Goal: Task Accomplishment & Management: Complete application form

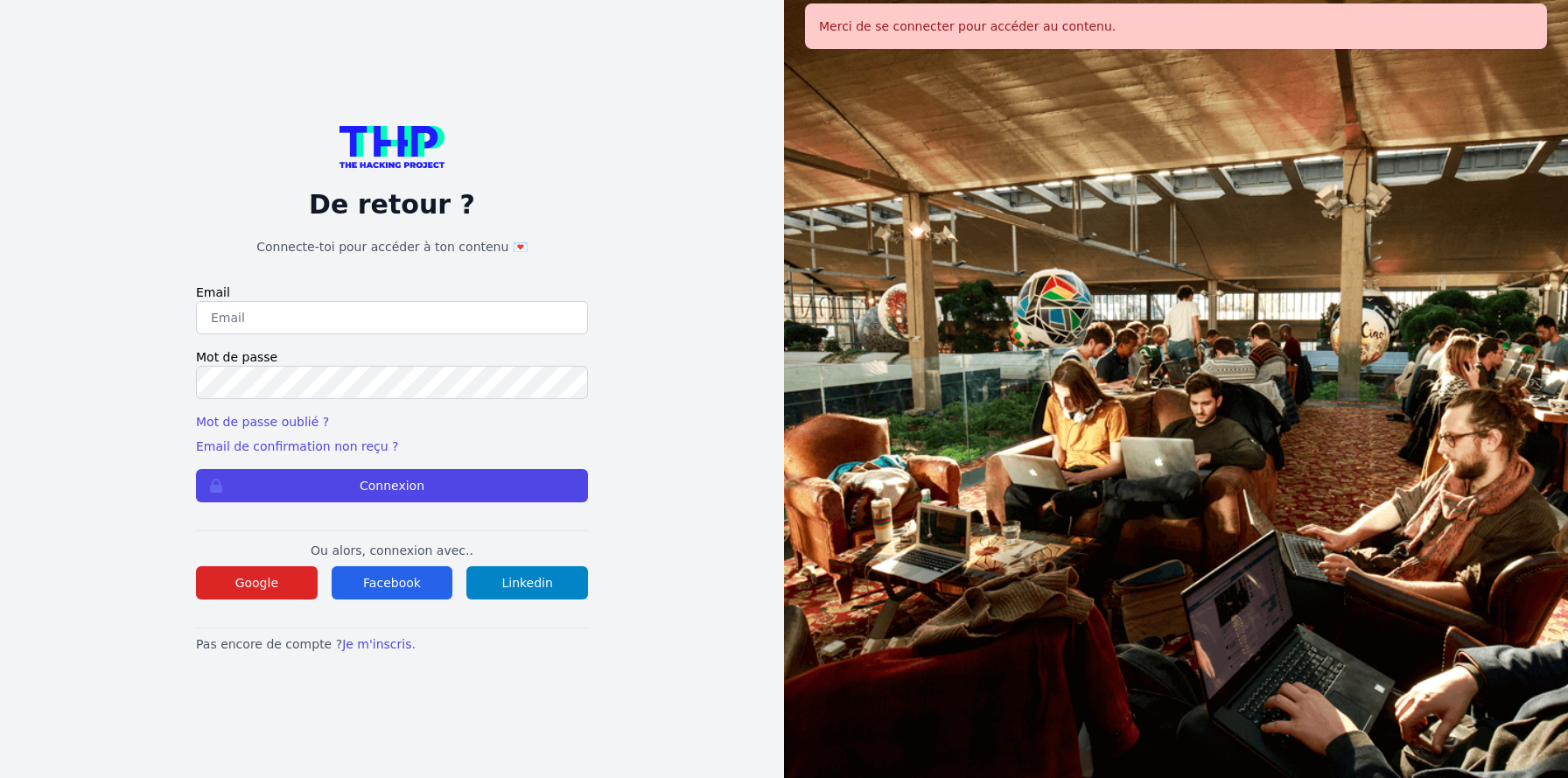
type input "jruelle@hotmail.fr"
click at [361, 475] on button "Connexion" at bounding box center [392, 486] width 392 height 34
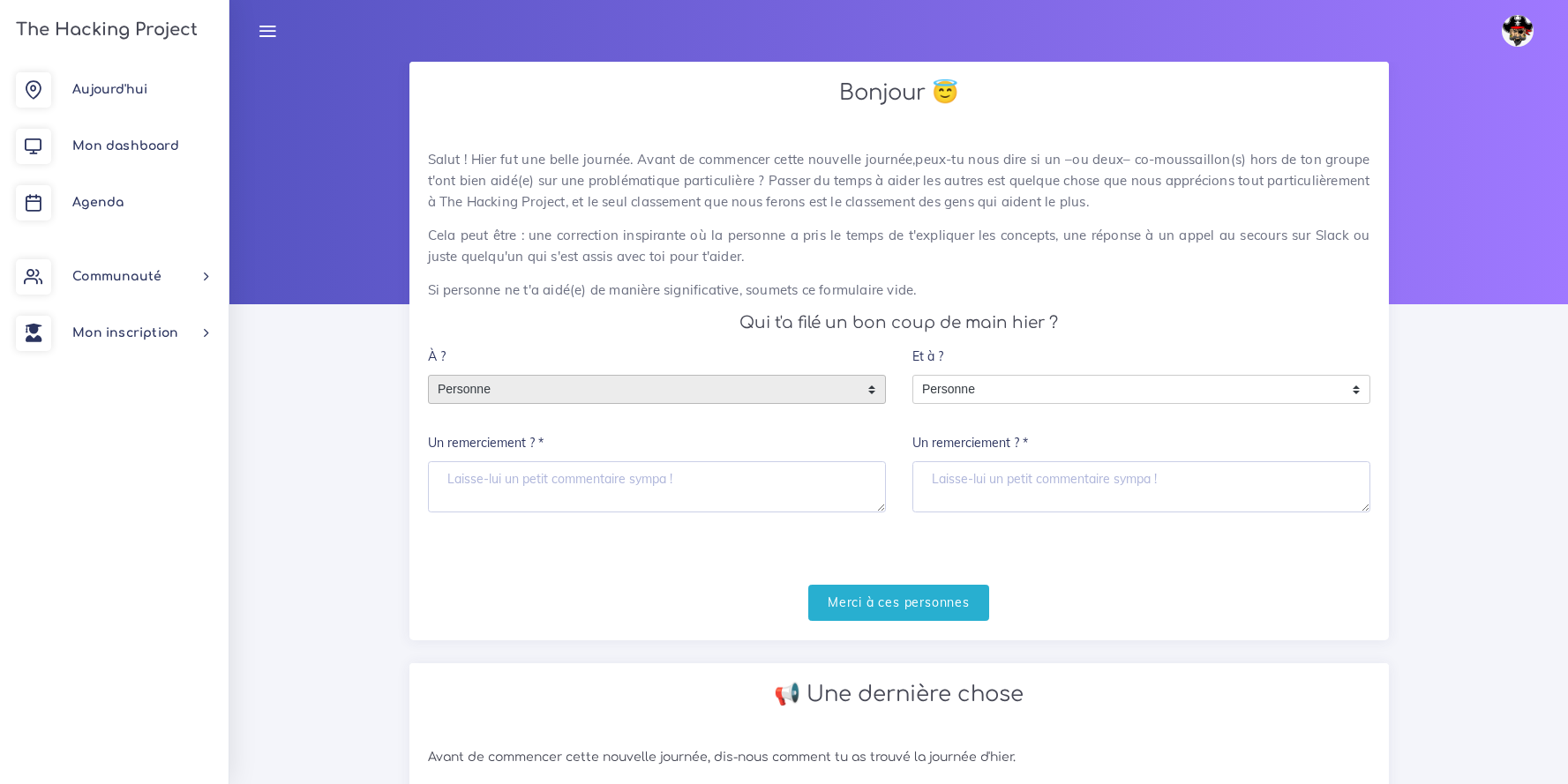
click at [537, 383] on span "Personne" at bounding box center [644, 390] width 430 height 28
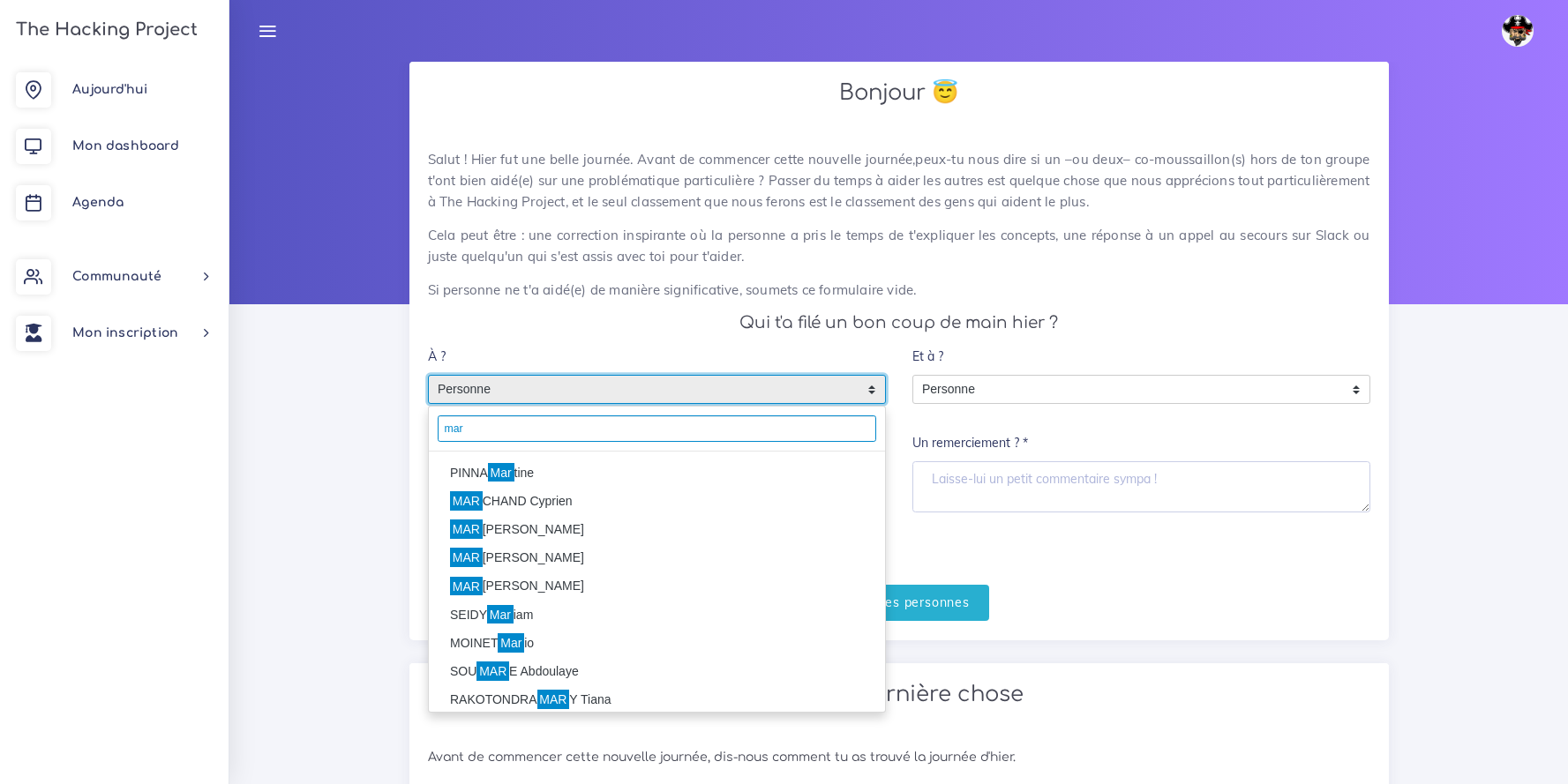
type input "mar"
click at [514, 473] on mark "Mar" at bounding box center [501, 472] width 27 height 19
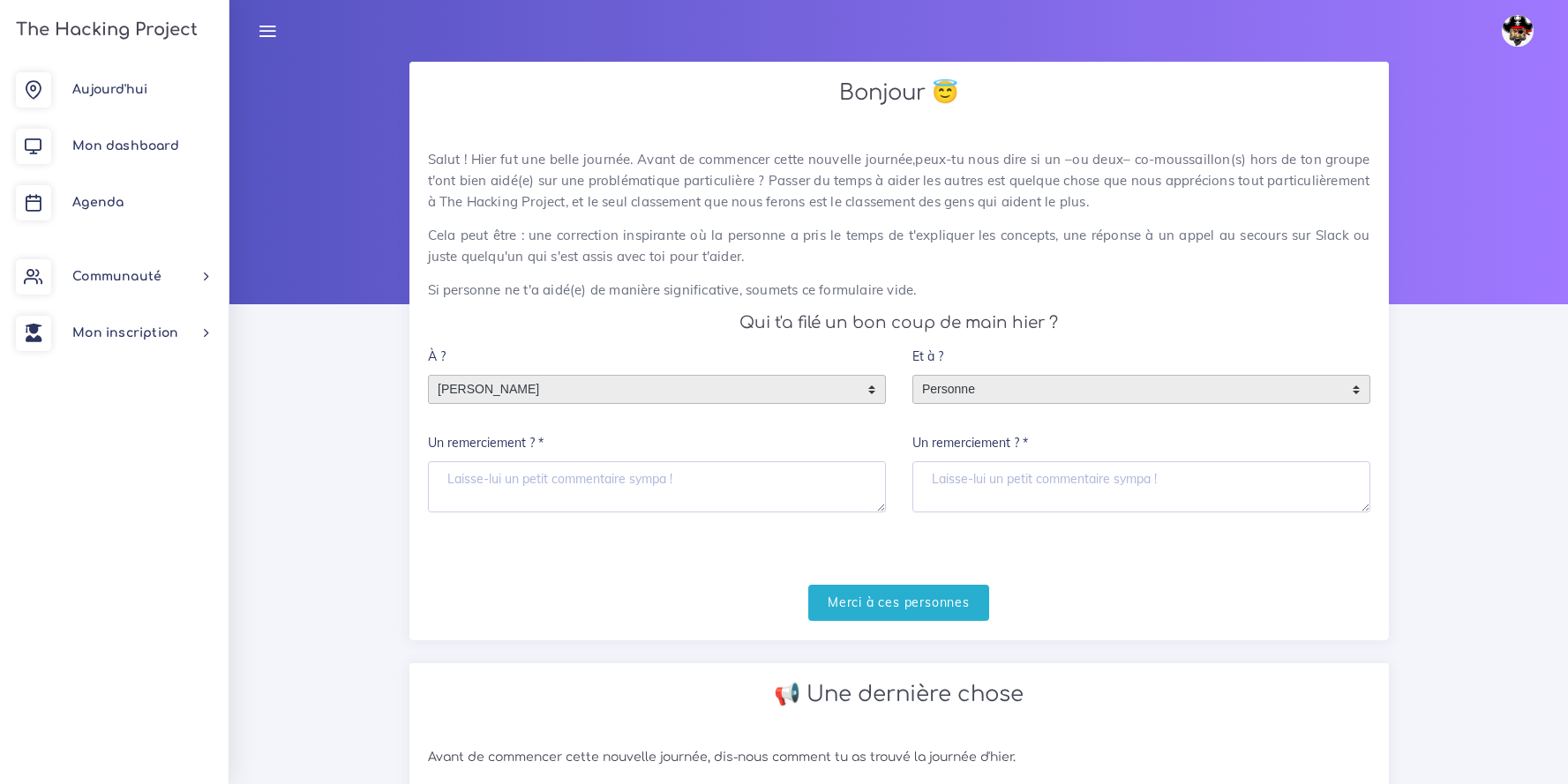
click at [1115, 401] on span "Personne" at bounding box center [1129, 390] width 430 height 28
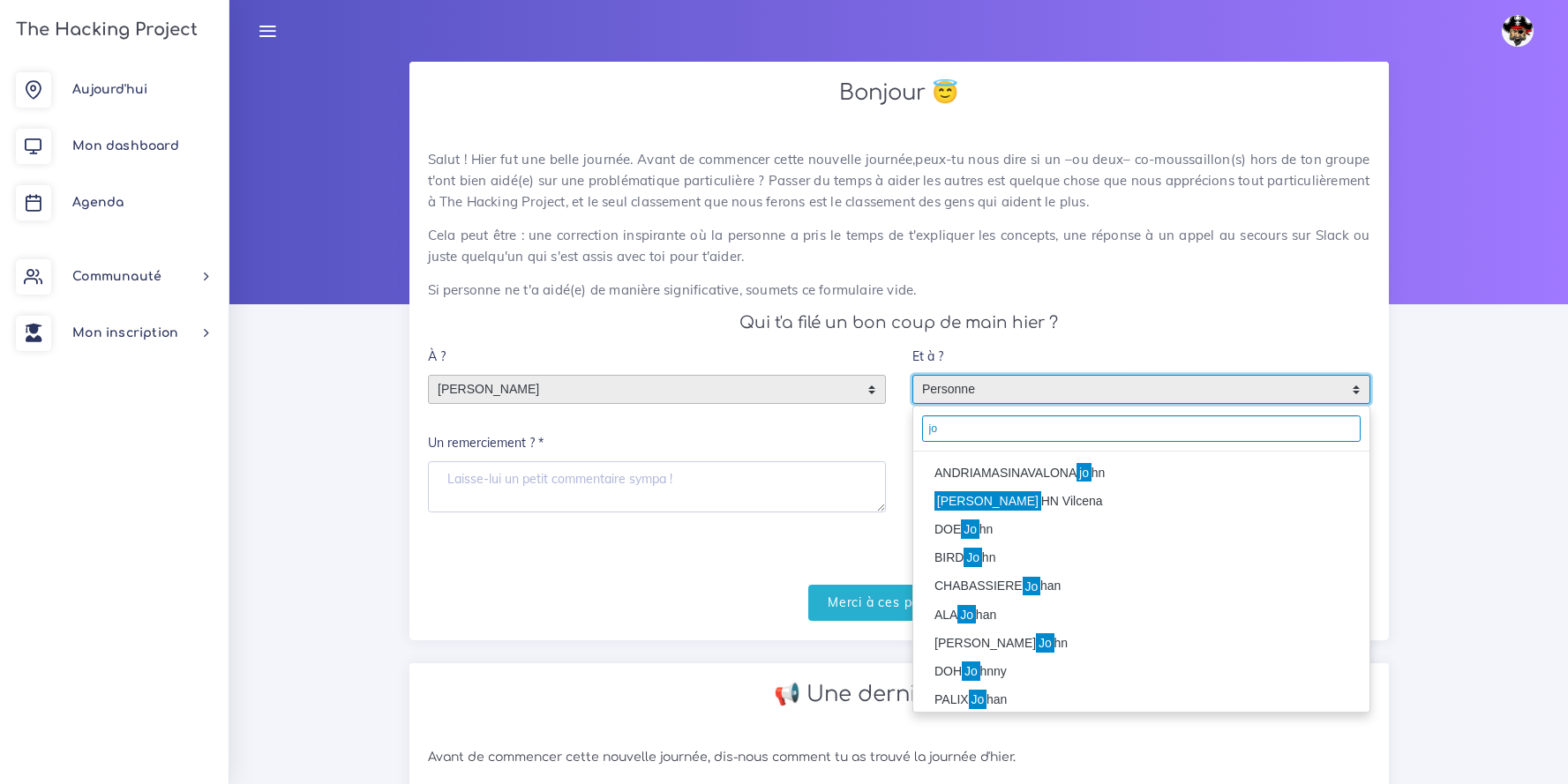
type input "j"
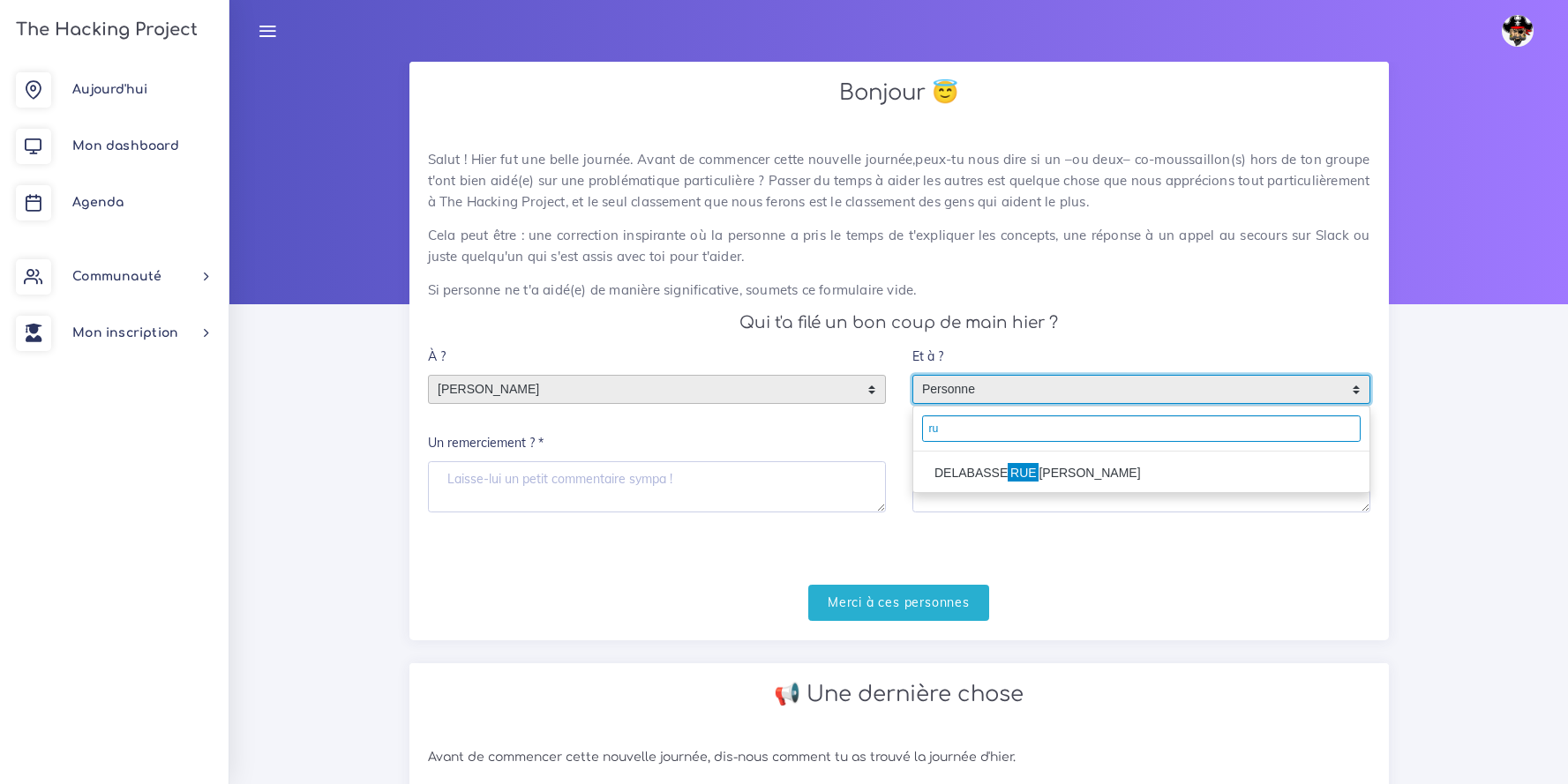
type input "r"
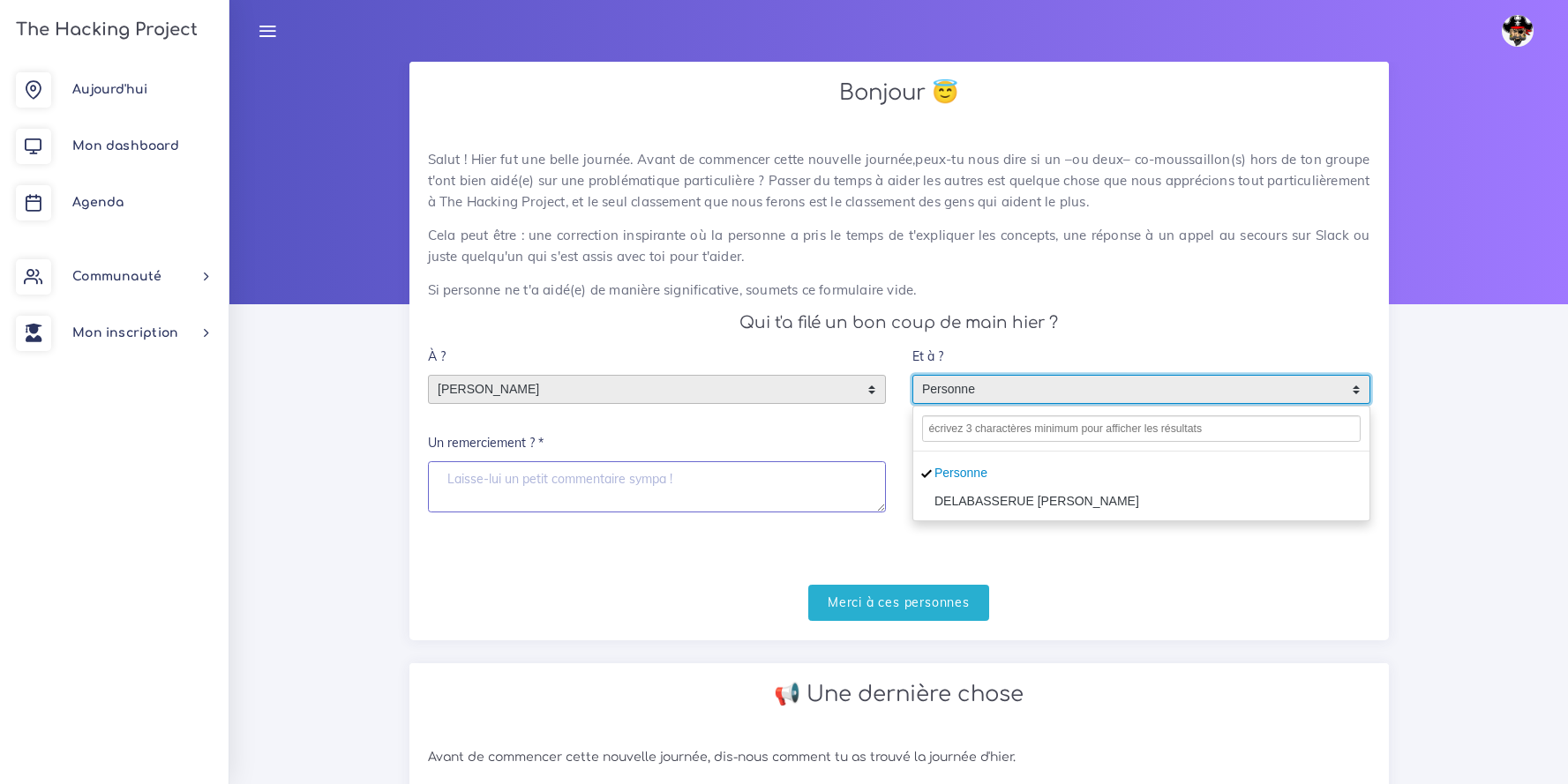
click at [553, 467] on textarea "Un remerciement ? *" at bounding box center [657, 487] width 458 height 51
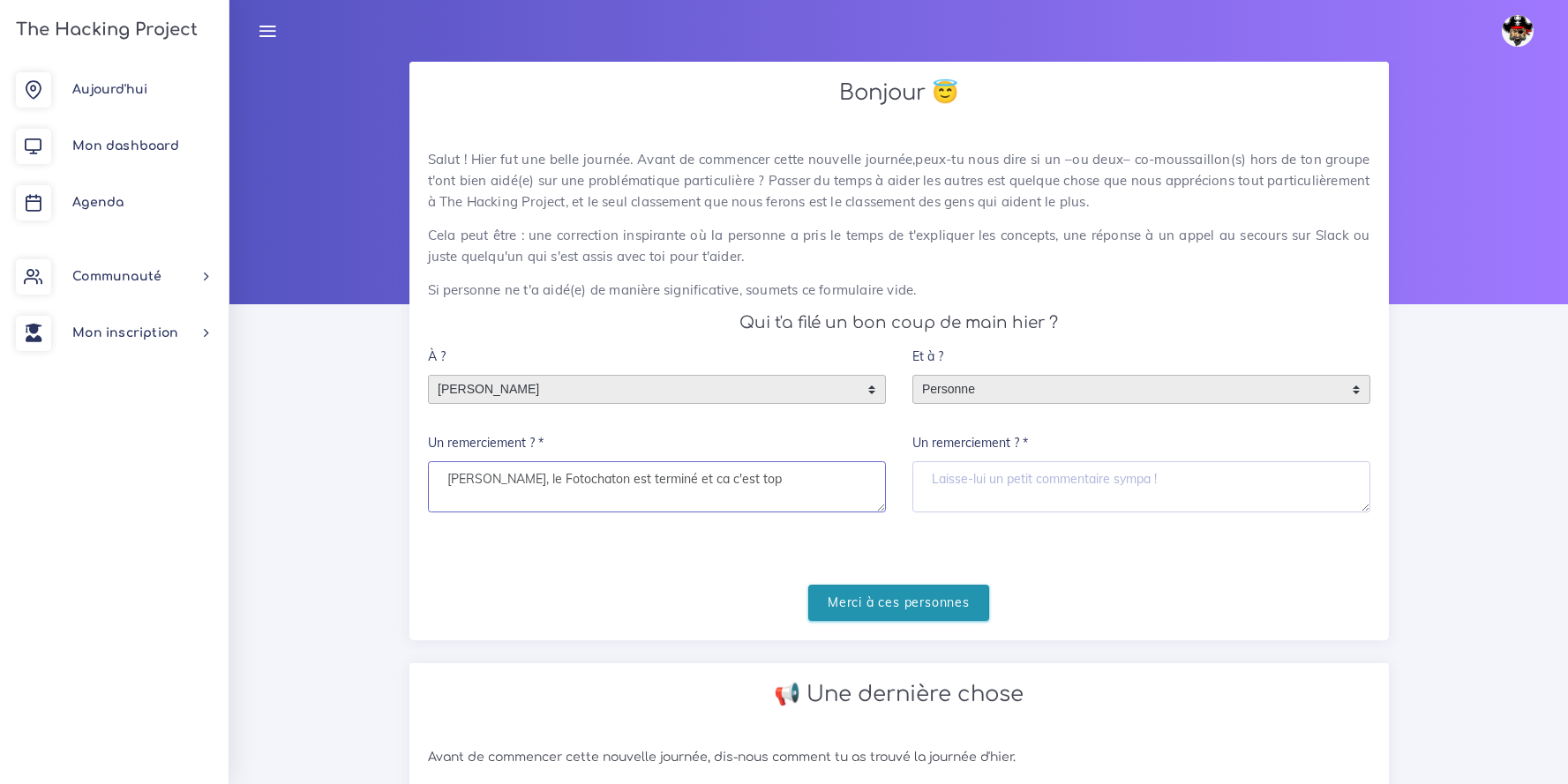
type textarea "[PERSON_NAME], le Fotochaton est terminé et ca c'est top"
click at [920, 599] on input "Merci à ces personnes" at bounding box center [899, 603] width 181 height 37
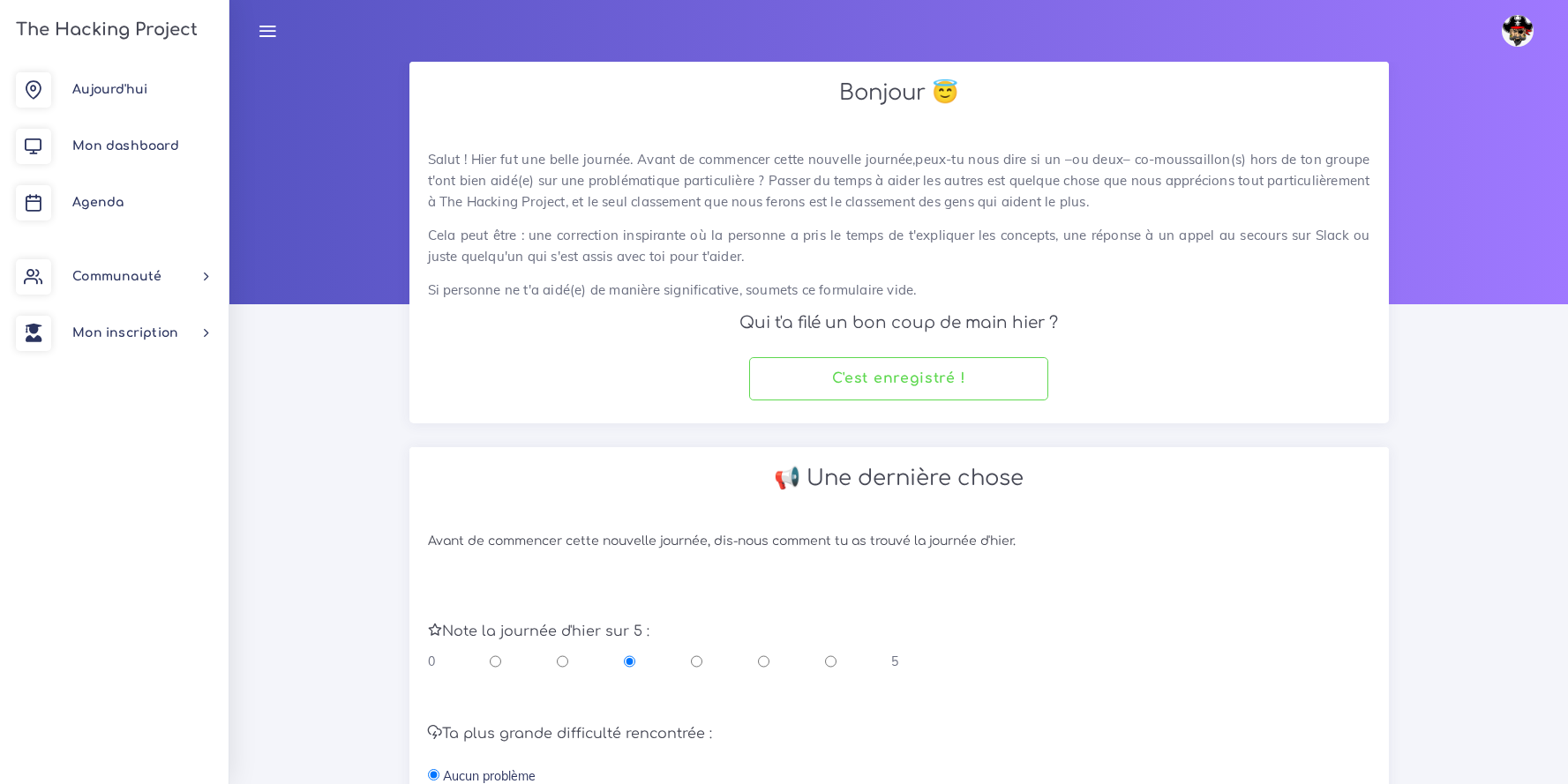
click at [836, 658] on input "radio" at bounding box center [831, 660] width 12 height 17
radio input "true"
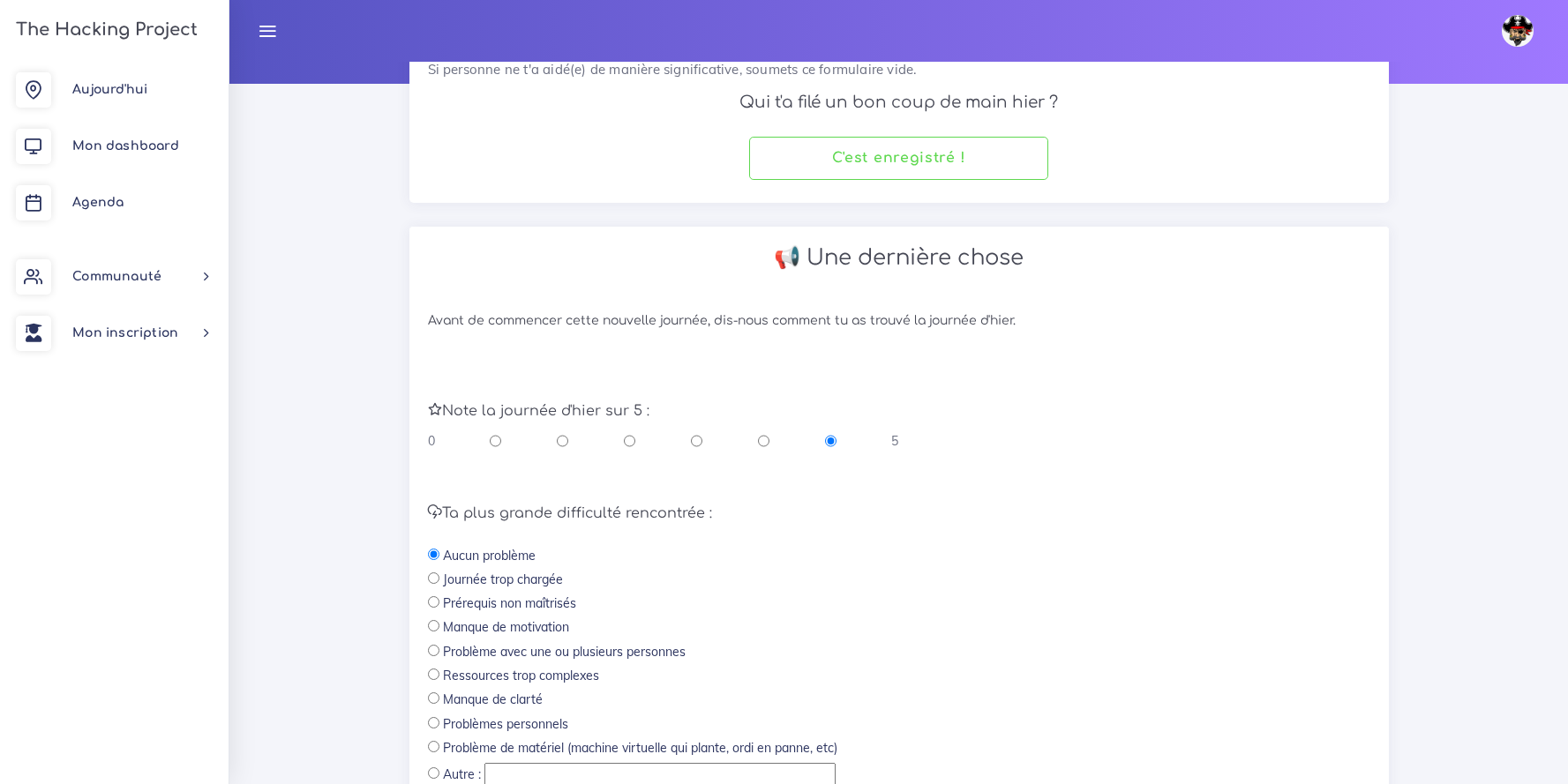
scroll to position [393, 0]
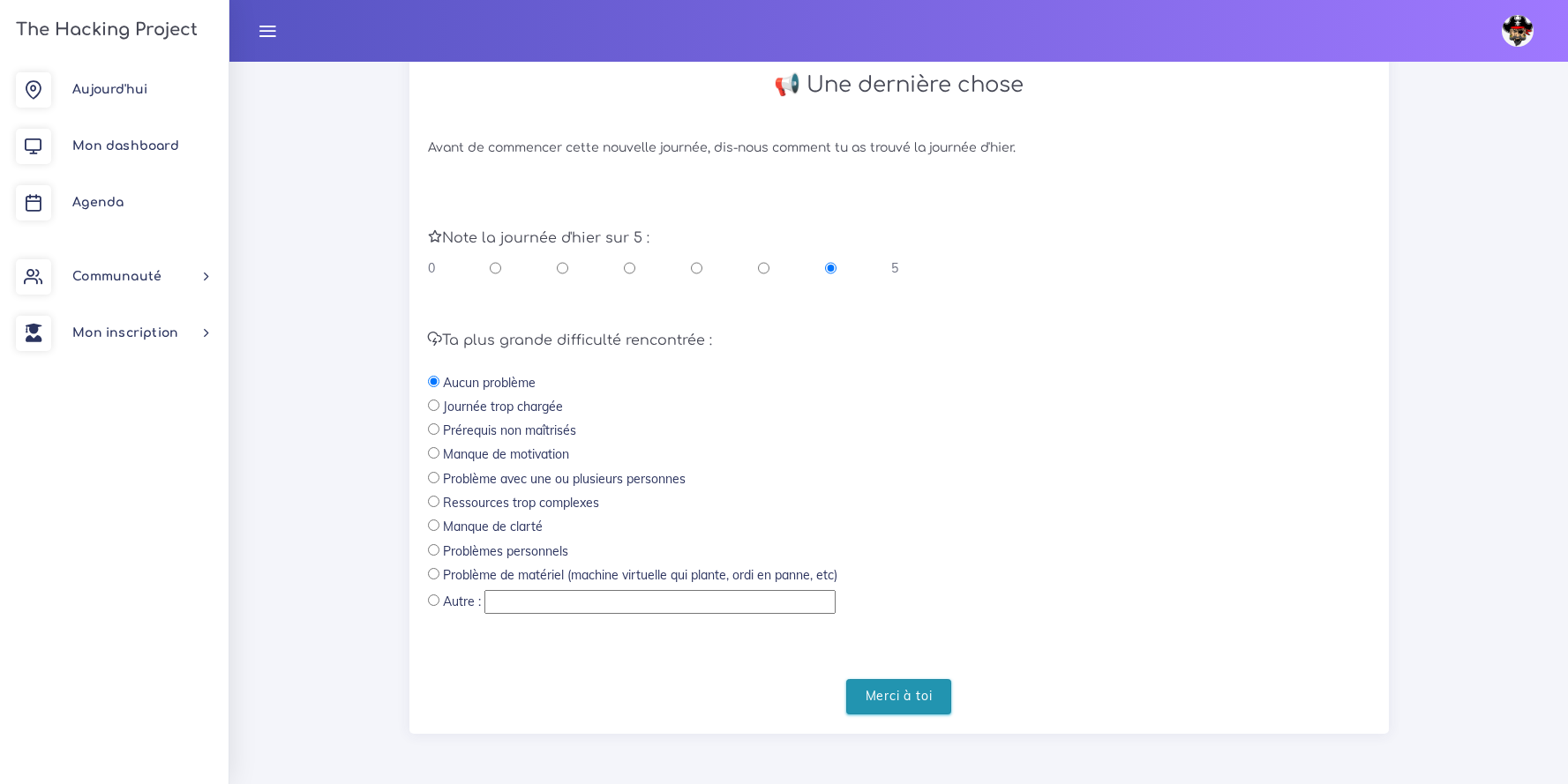
click at [931, 689] on input "Merci à toi" at bounding box center [900, 697] width 106 height 37
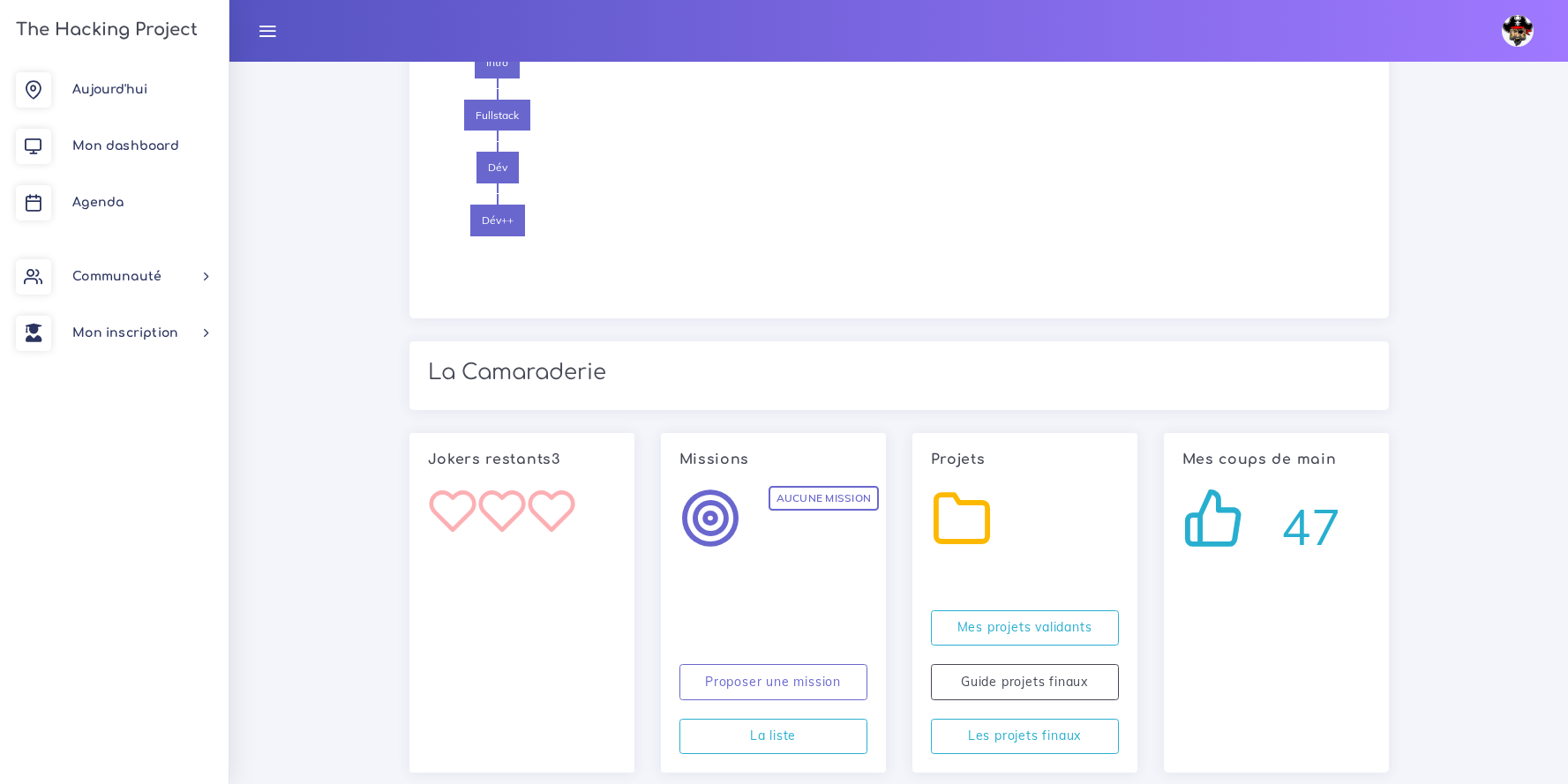
scroll to position [1420, 0]
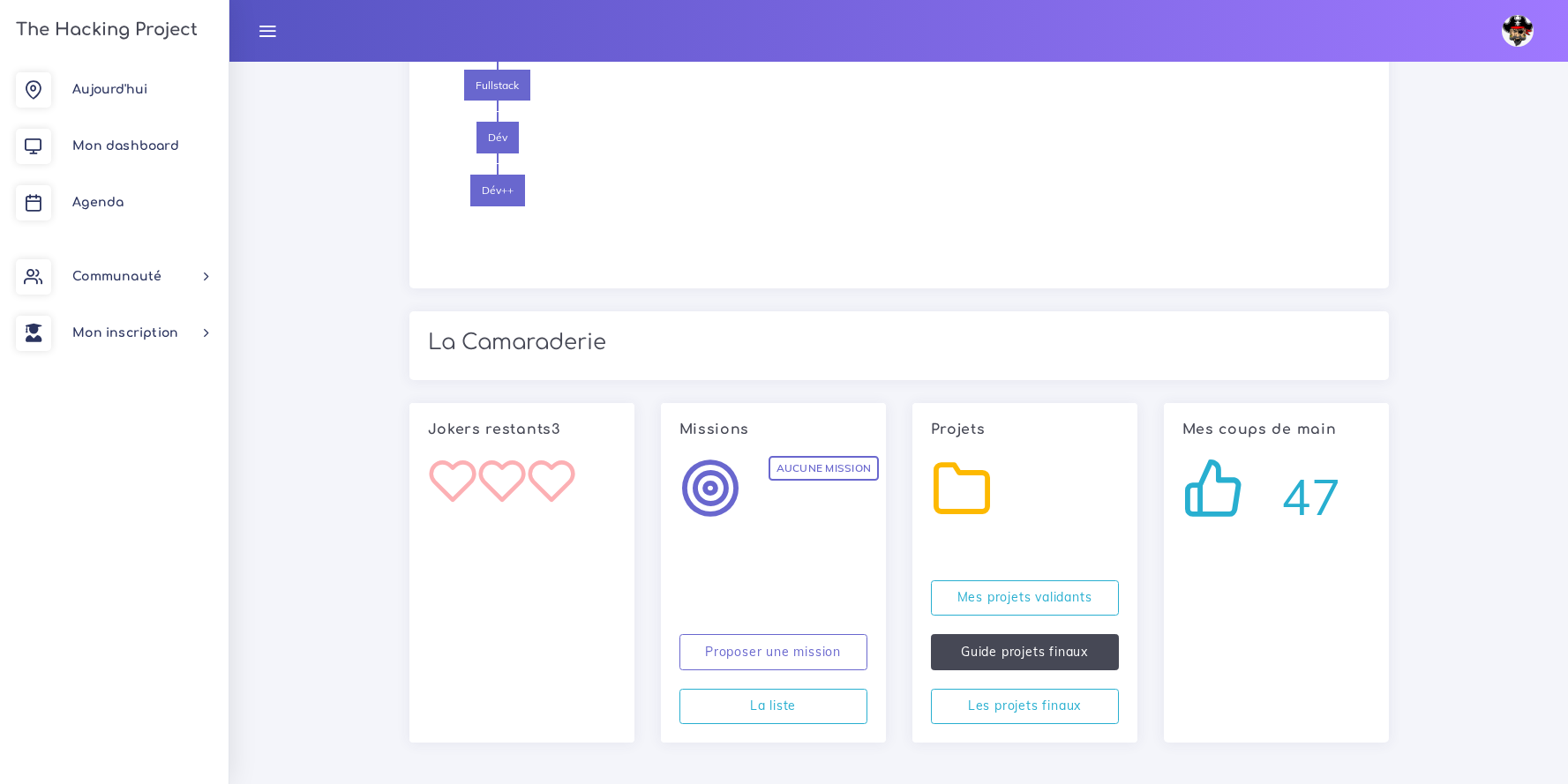
click at [1049, 649] on link "Guide projets finaux" at bounding box center [1024, 652] width 188 height 37
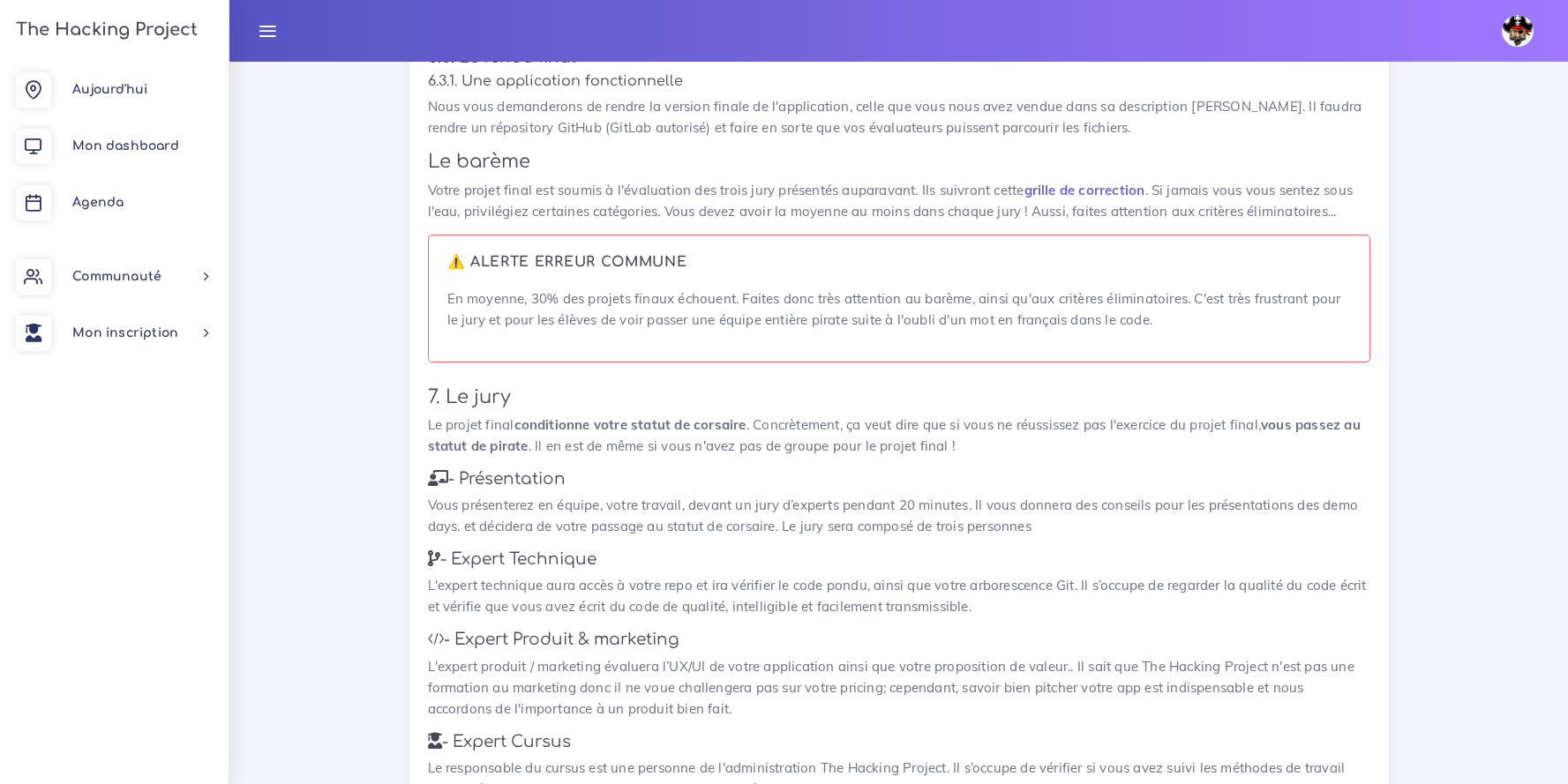
scroll to position [2220, 0]
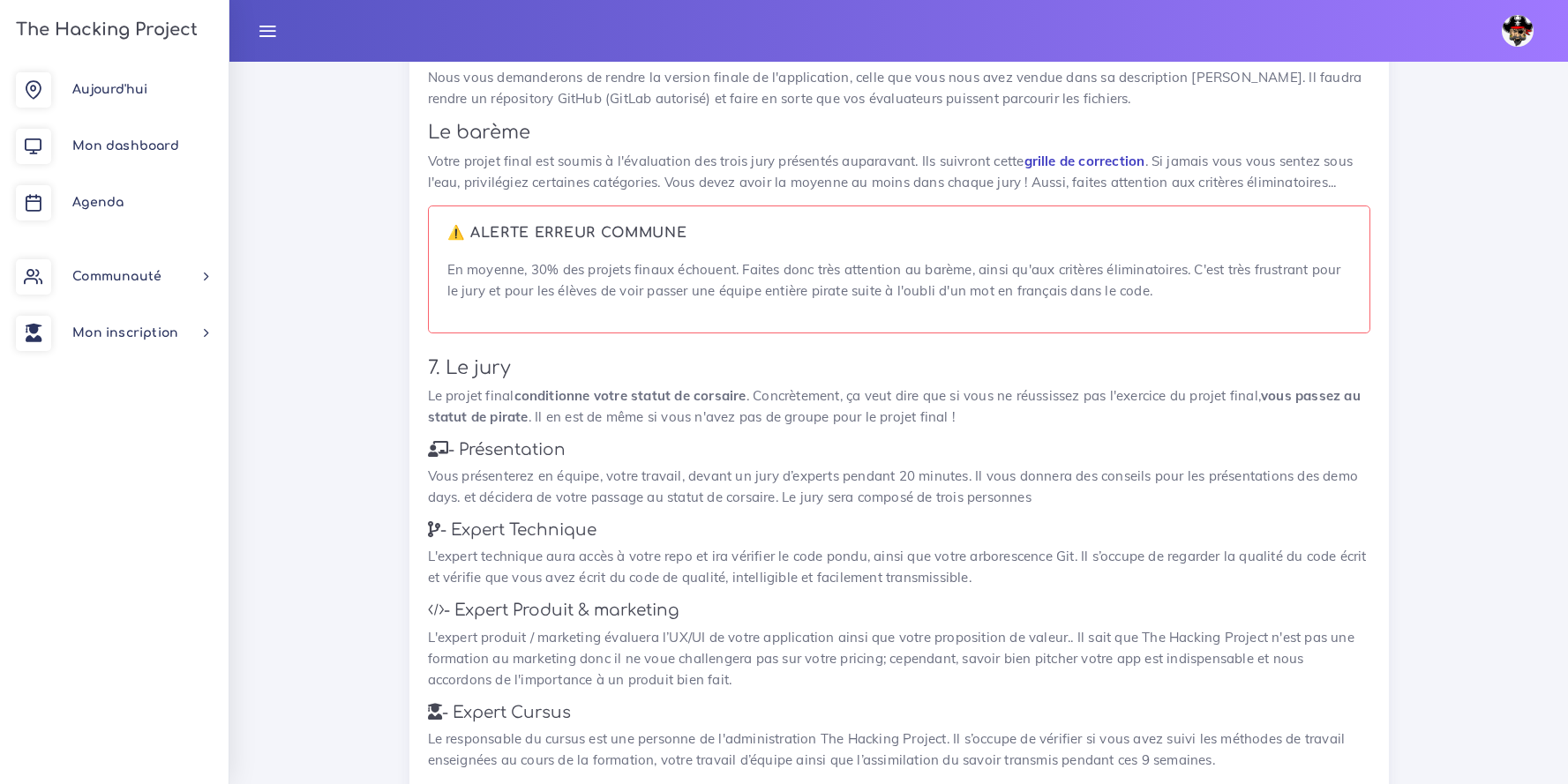
click at [1074, 161] on link "grille de correction" at bounding box center [1085, 161] width 121 height 16
